Goal: Task Accomplishment & Management: Manage account settings

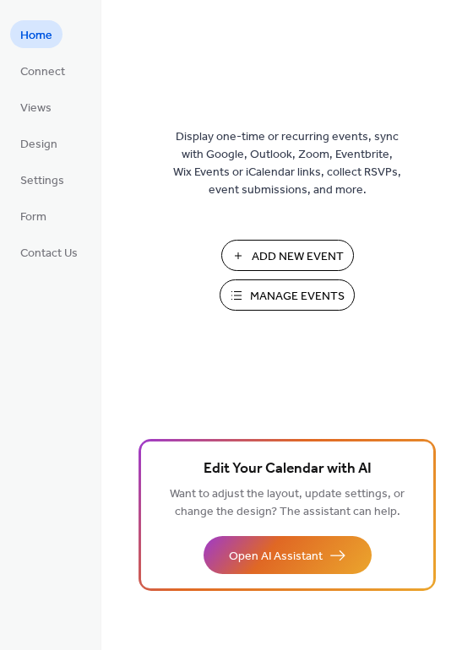
click at [255, 291] on span "Manage Events" at bounding box center [297, 297] width 95 height 18
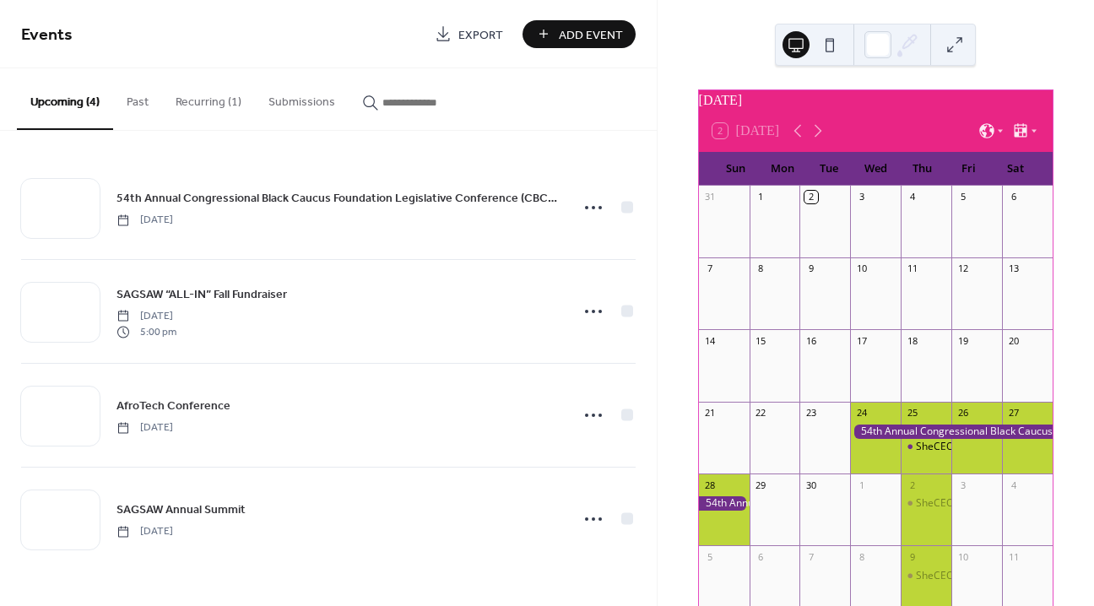
click at [184, 95] on button "Recurring (1)" at bounding box center [208, 98] width 93 height 60
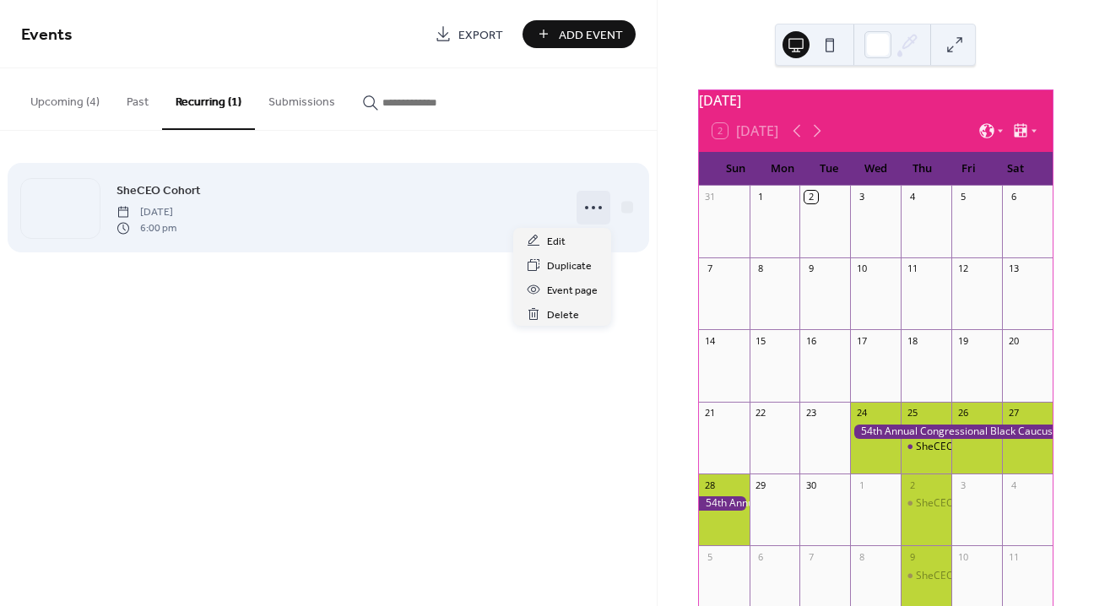
click at [591, 204] on icon at bounding box center [593, 207] width 27 height 27
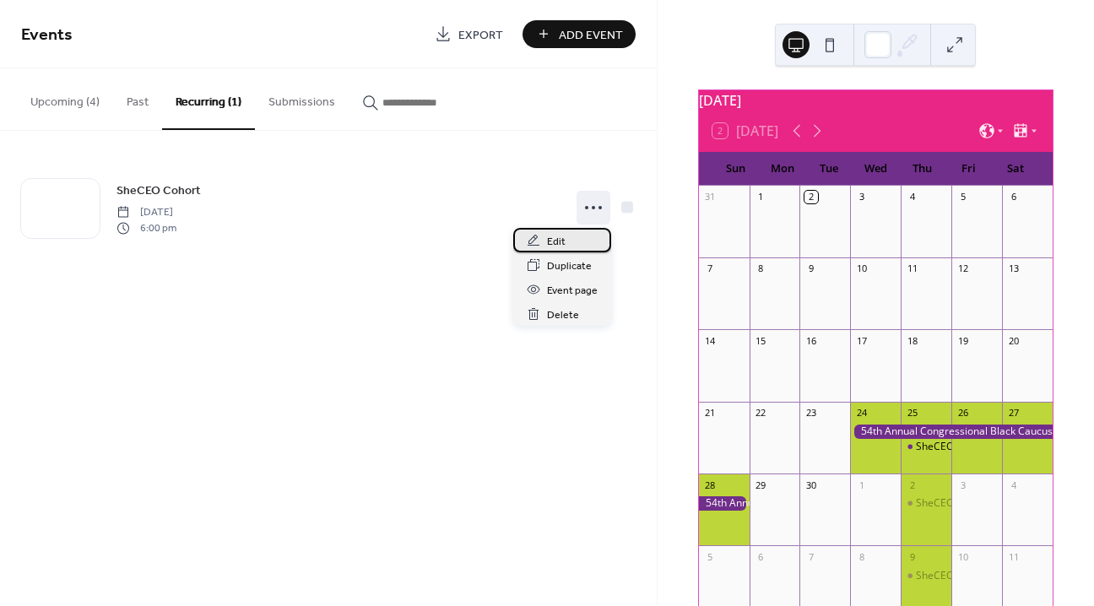
click at [563, 239] on span "Edit" at bounding box center [556, 242] width 19 height 18
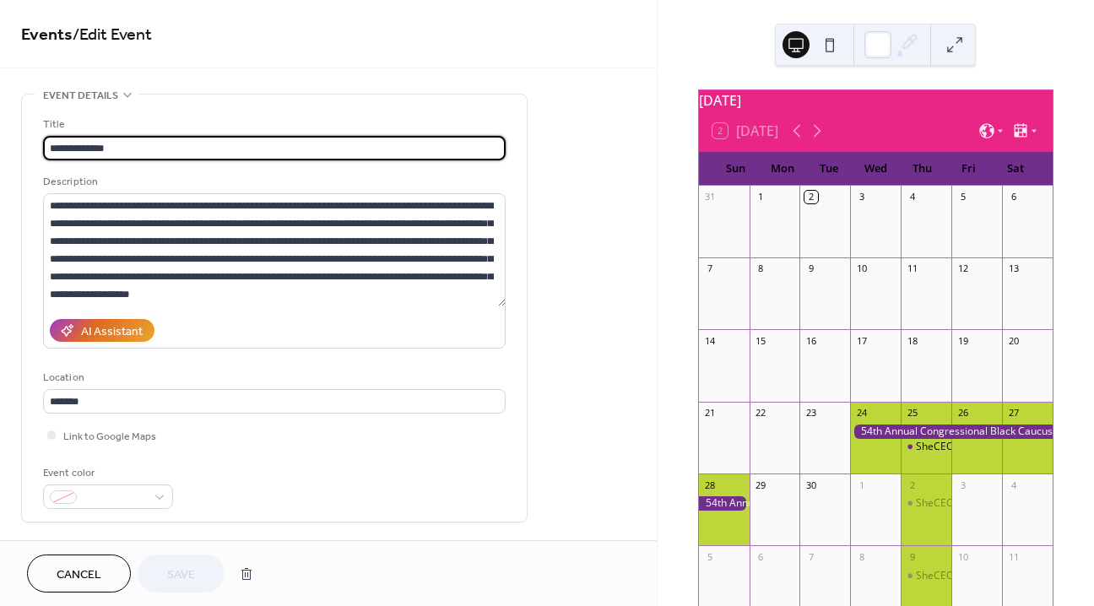
type input "**********"
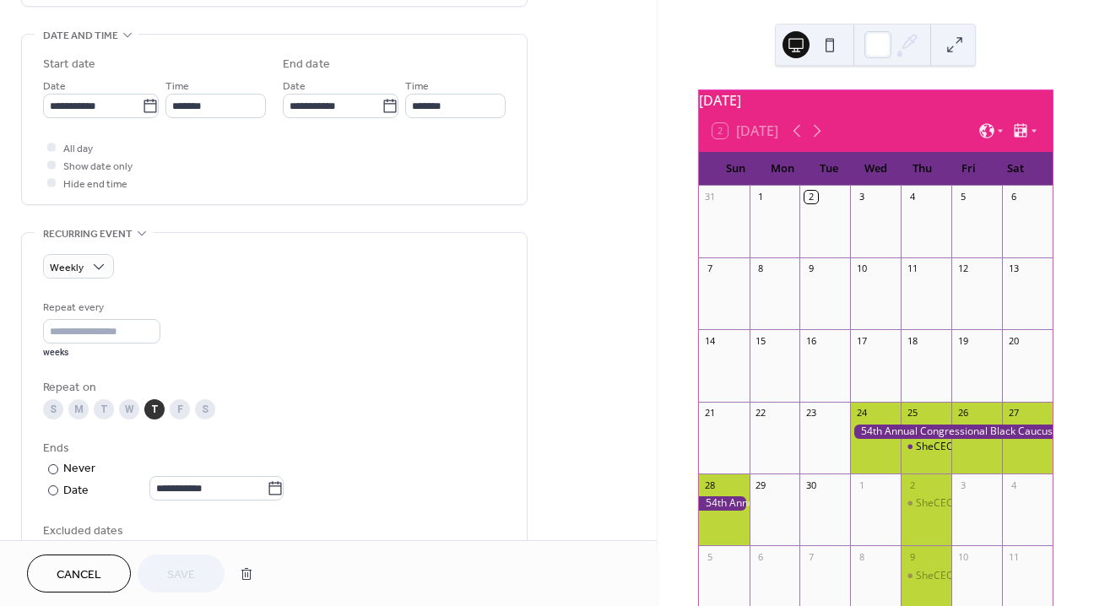
scroll to position [515, 0]
